Goal: Information Seeking & Learning: Learn about a topic

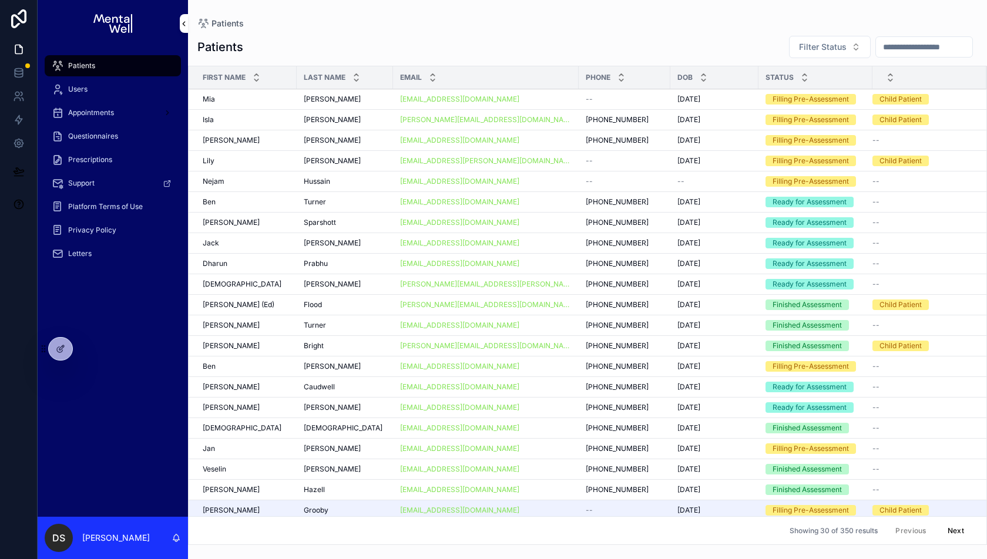
click at [894, 47] on input "scrollable content" at bounding box center [924, 47] width 96 height 16
type input "****"
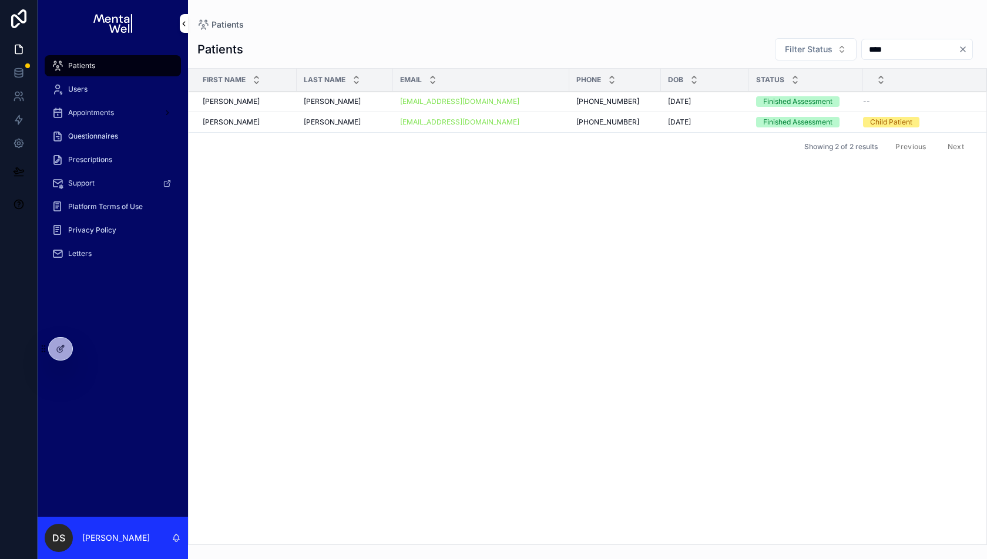
click at [248, 100] on div "[PERSON_NAME] [PERSON_NAME]" at bounding box center [246, 101] width 87 height 9
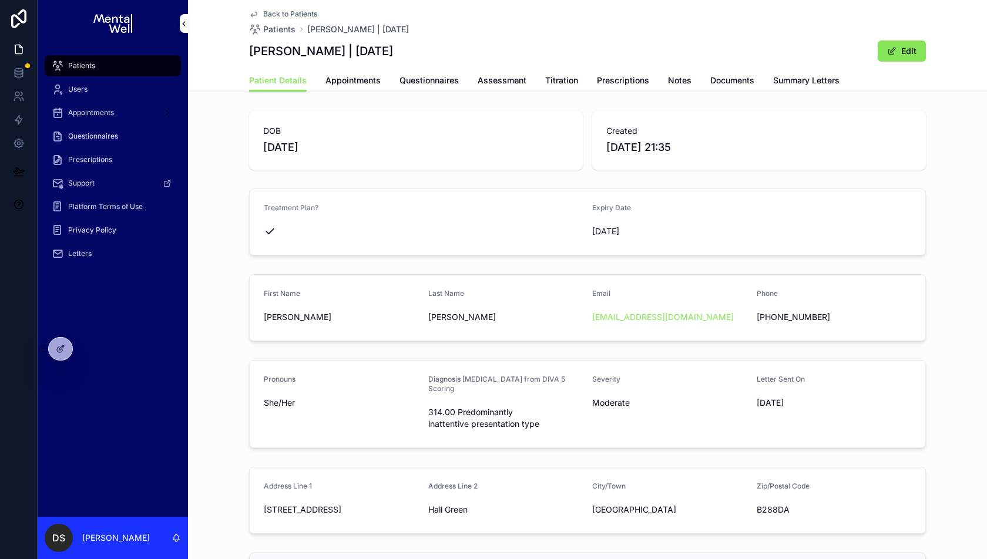
click at [334, 66] on div "Back to Patients Patients [PERSON_NAME] | [DATE] [PERSON_NAME] | [DATE] Edit" at bounding box center [587, 34] width 677 height 69
click at [336, 83] on span "Appointments" at bounding box center [352, 81] width 55 height 12
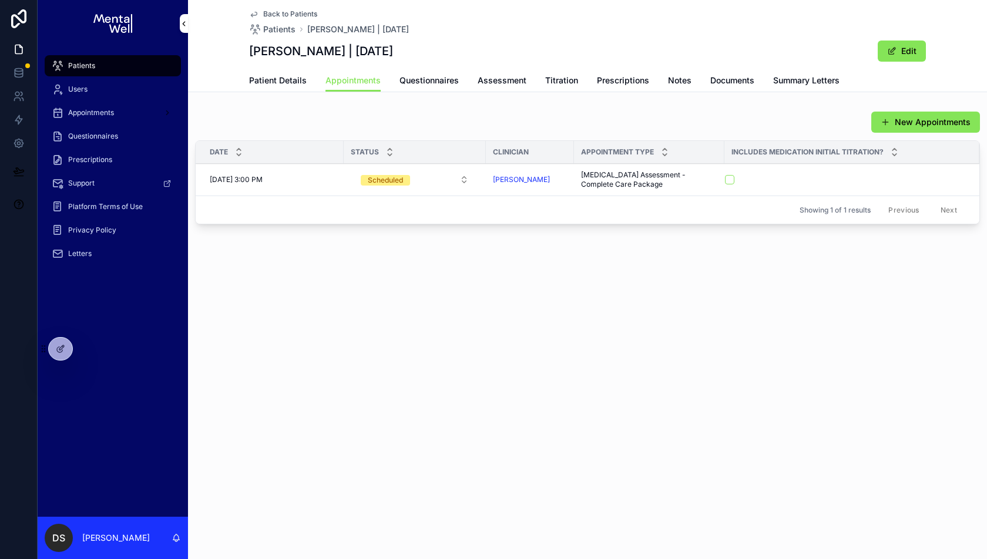
click at [446, 84] on span "Questionnaires" at bounding box center [428, 81] width 59 height 12
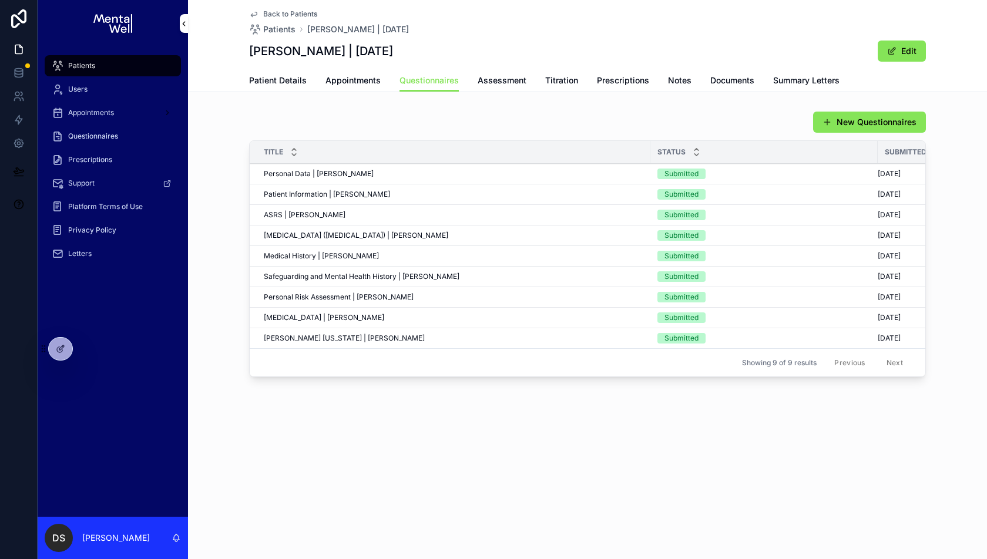
click at [274, 82] on span "Patient Details" at bounding box center [278, 81] width 58 height 12
